Goal: Complete application form

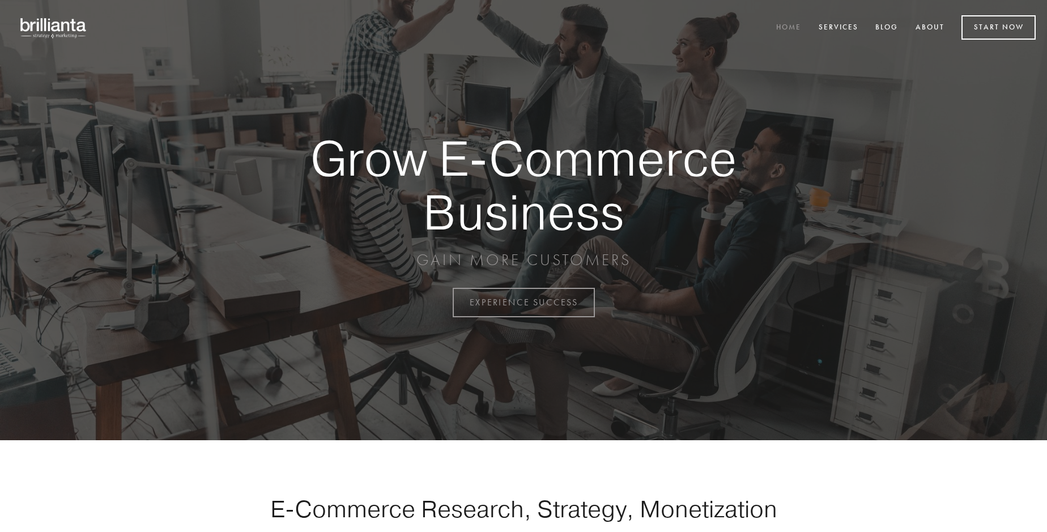
scroll to position [2971, 0]
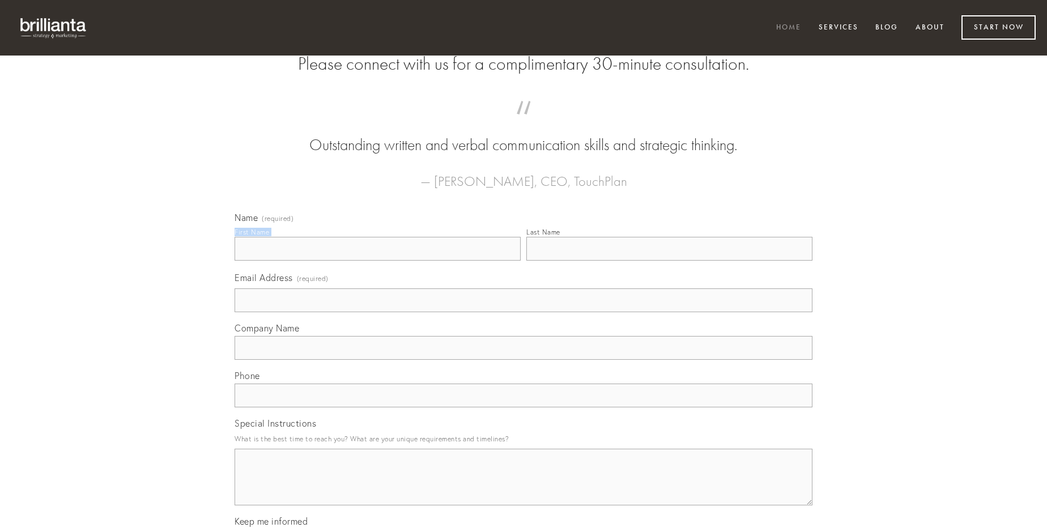
type input "[PERSON_NAME]"
click at [669, 261] on input "Last Name" at bounding box center [669, 249] width 286 height 24
type input "[PERSON_NAME]"
click at [524, 312] on input "Email Address (required)" at bounding box center [524, 300] width 578 height 24
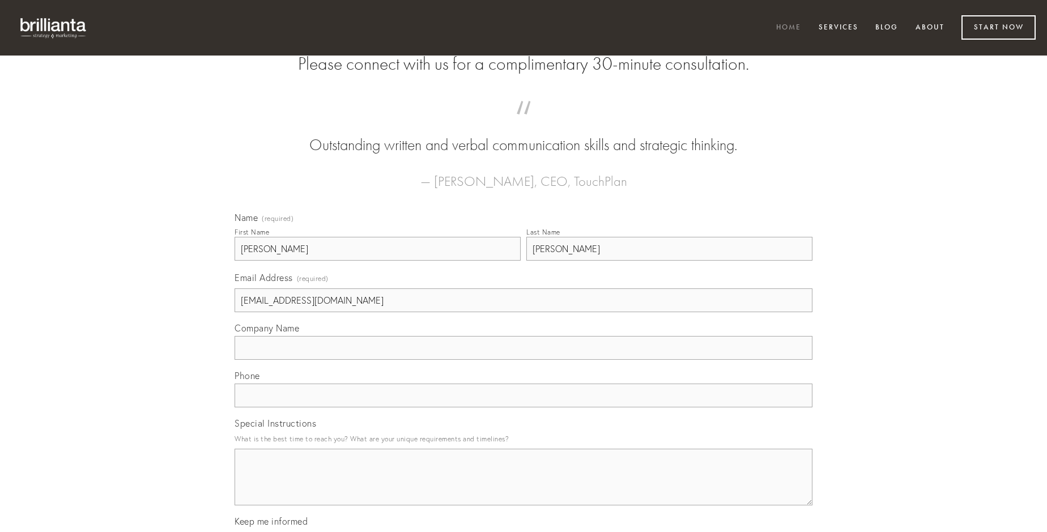
type input "[EMAIL_ADDRESS][DOMAIN_NAME]"
click at [524, 360] on input "Company Name" at bounding box center [524, 348] width 578 height 24
type input "demo"
click at [524, 407] on input "text" at bounding box center [524, 396] width 578 height 24
click at [524, 487] on textarea "Special Instructions" at bounding box center [524, 477] width 578 height 57
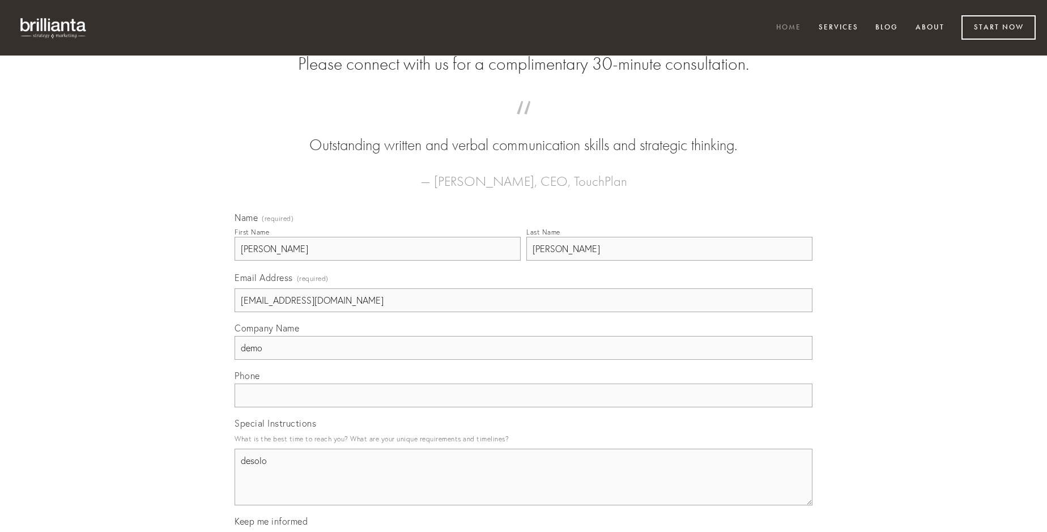
type textarea "desolo"
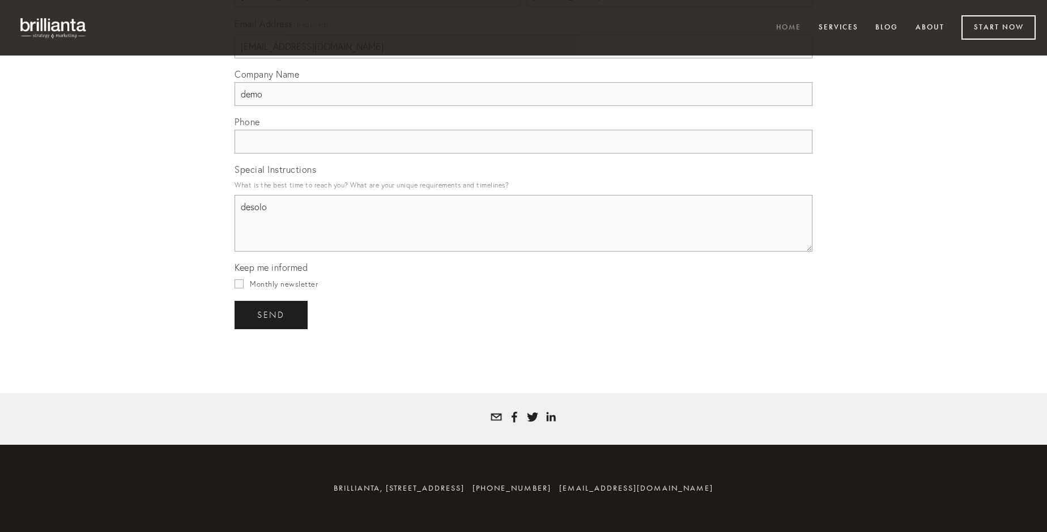
click at [272, 315] on span "send" at bounding box center [271, 315] width 28 height 10
